Goal: Information Seeking & Learning: Compare options

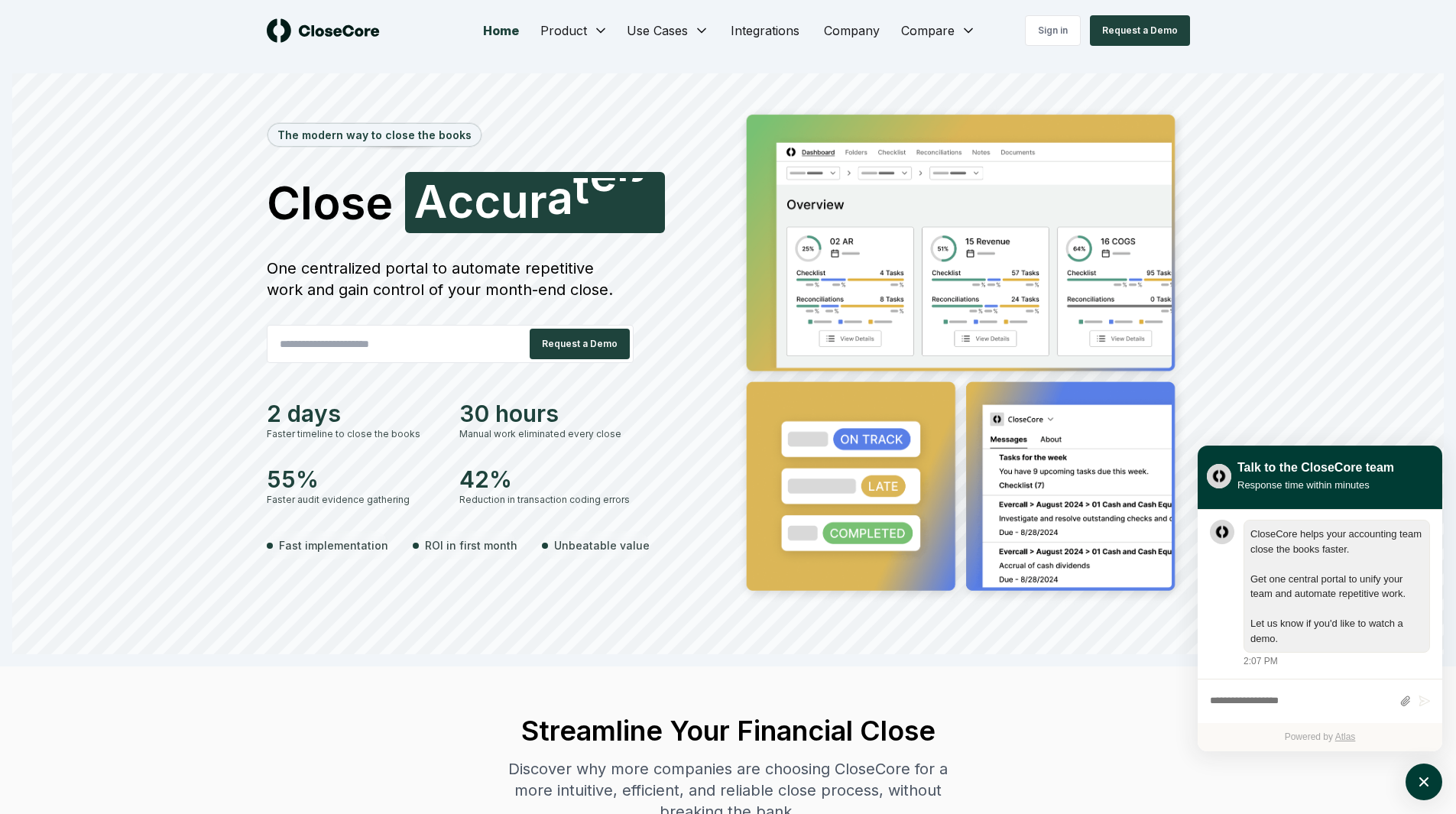
click at [960, 31] on div "Sign in Request a Demo" at bounding box center [1074, 31] width 231 height 31
click at [965, 31] on div "Sign in Request a Demo" at bounding box center [1074, 31] width 231 height 31
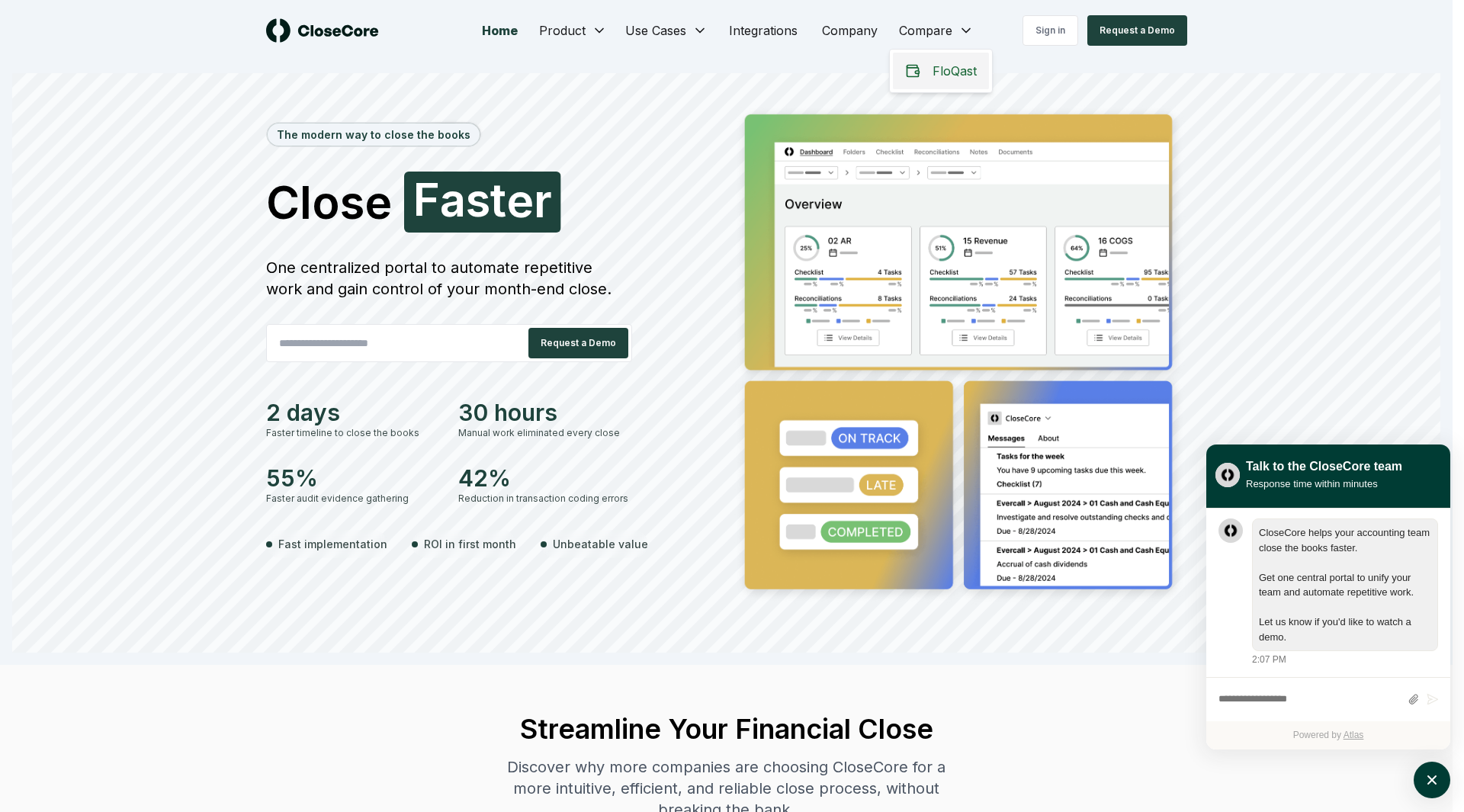
click at [932, 66] on span "FloQast" at bounding box center [954, 71] width 44 height 18
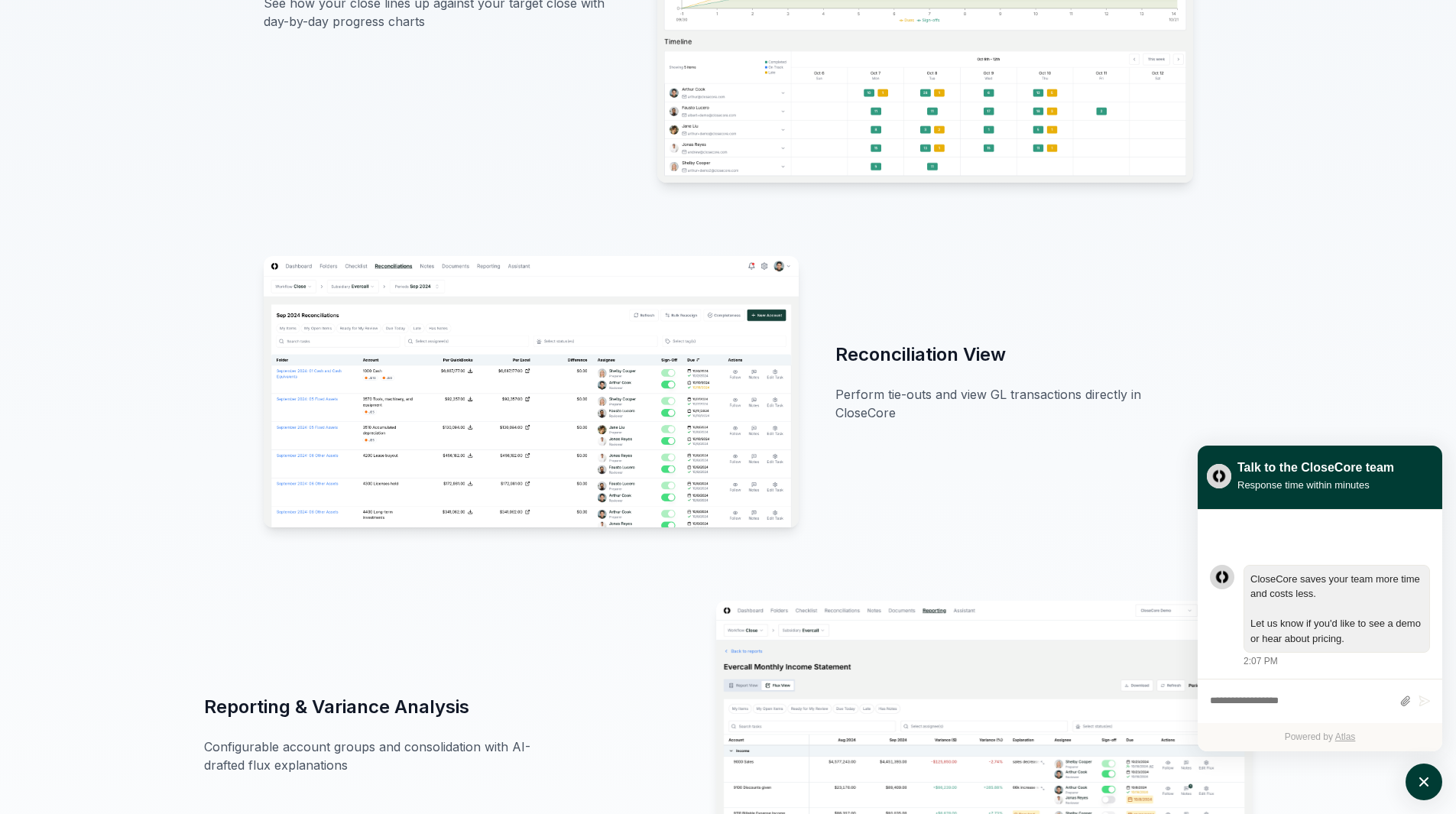
scroll to position [1528, 0]
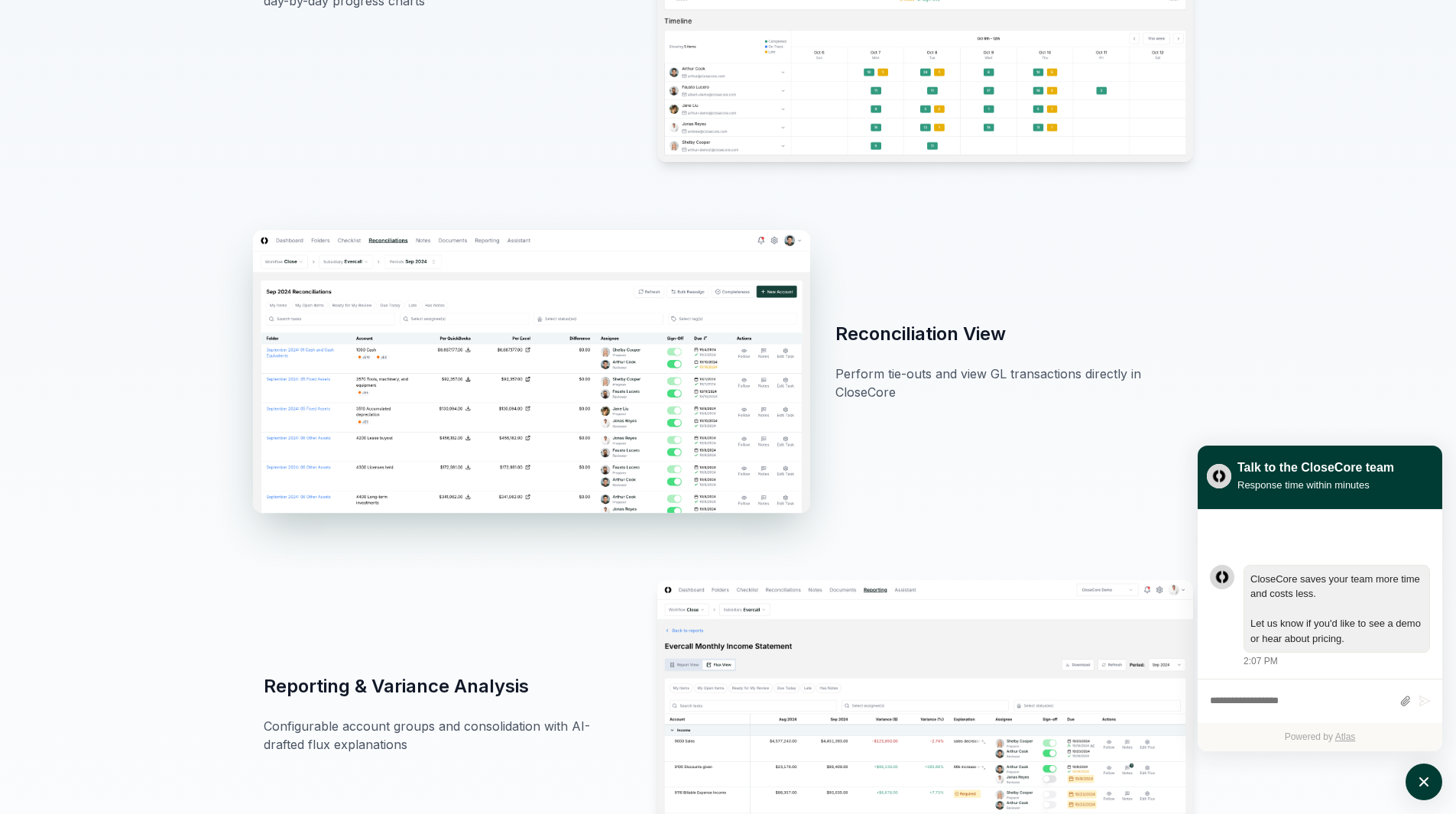
click at [555, 414] on img at bounding box center [530, 370] width 557 height 283
